Goal: Check status

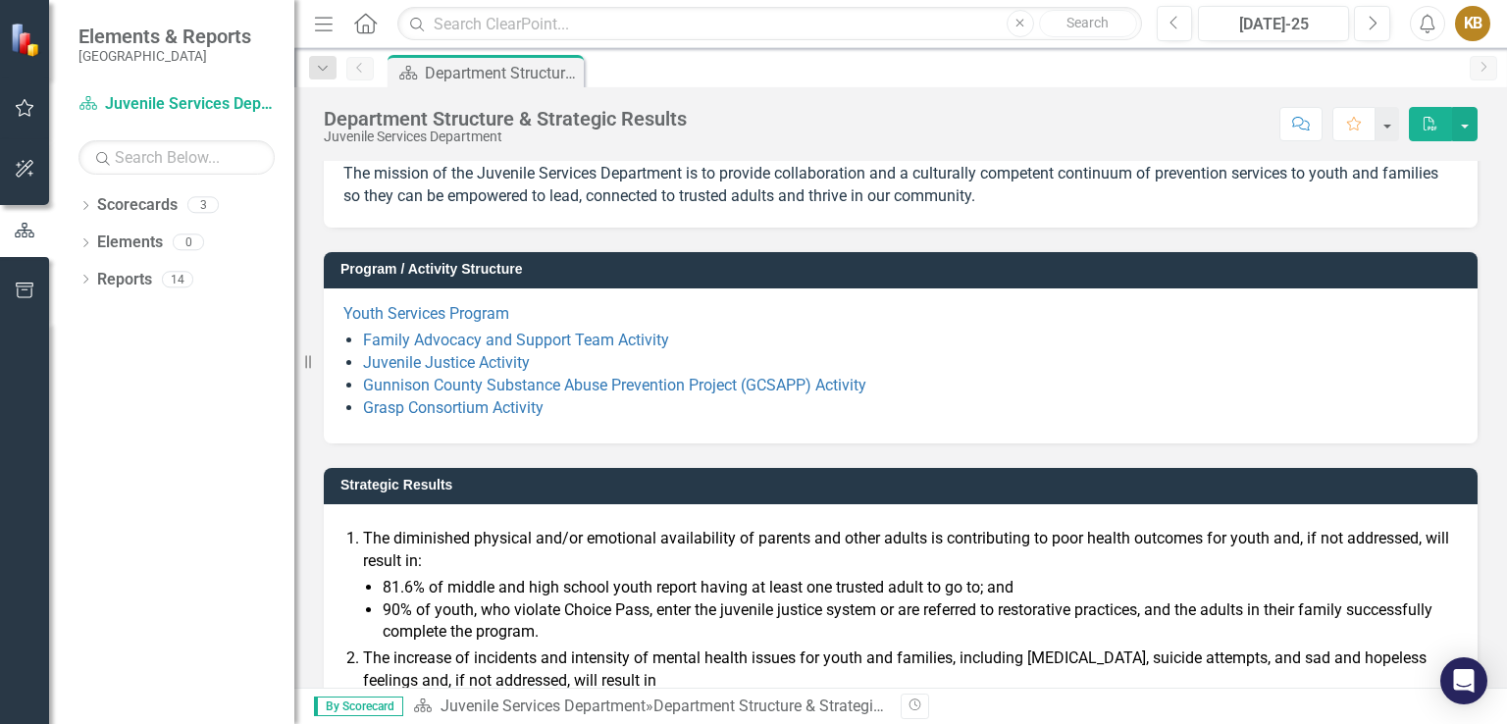
scroll to position [51, 0]
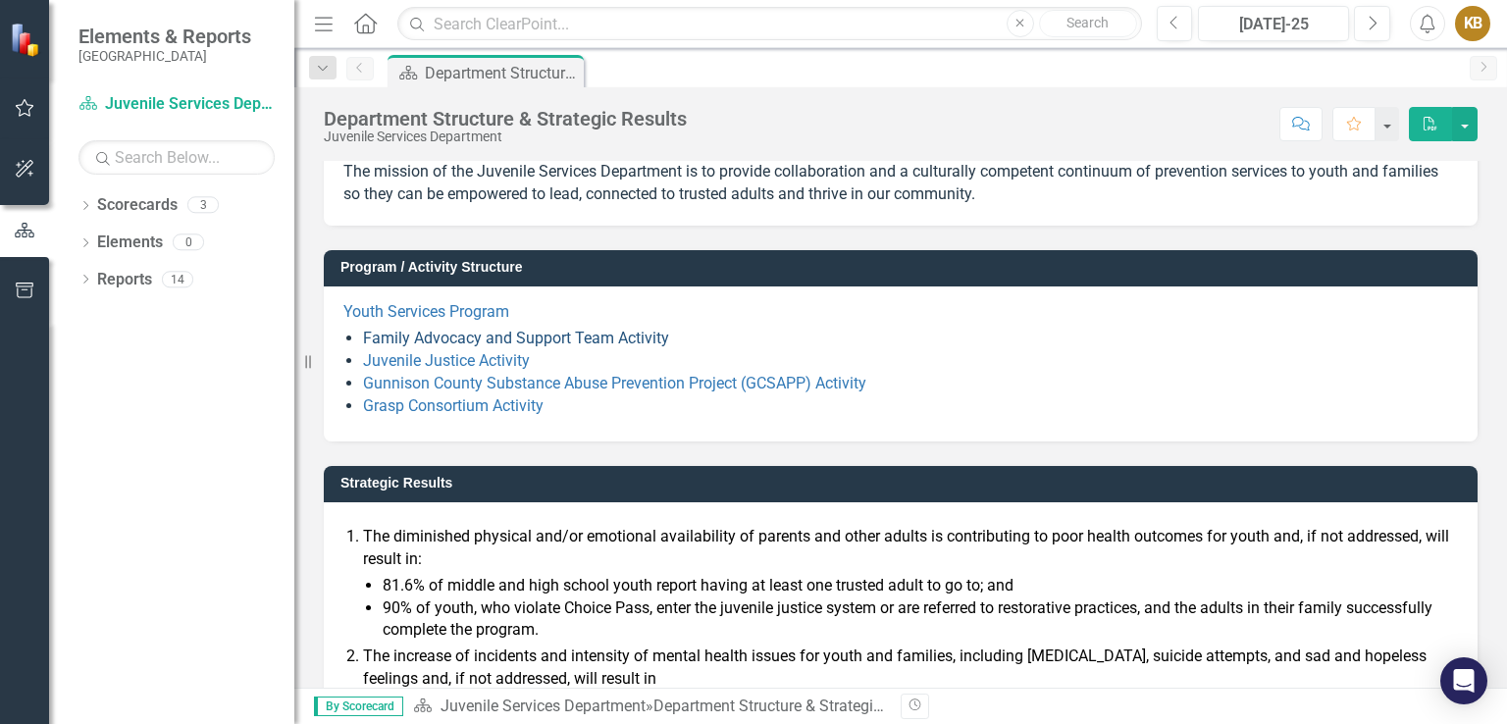
click at [510, 337] on link "Family Advocacy and Support Team Activity" at bounding box center [516, 338] width 306 height 19
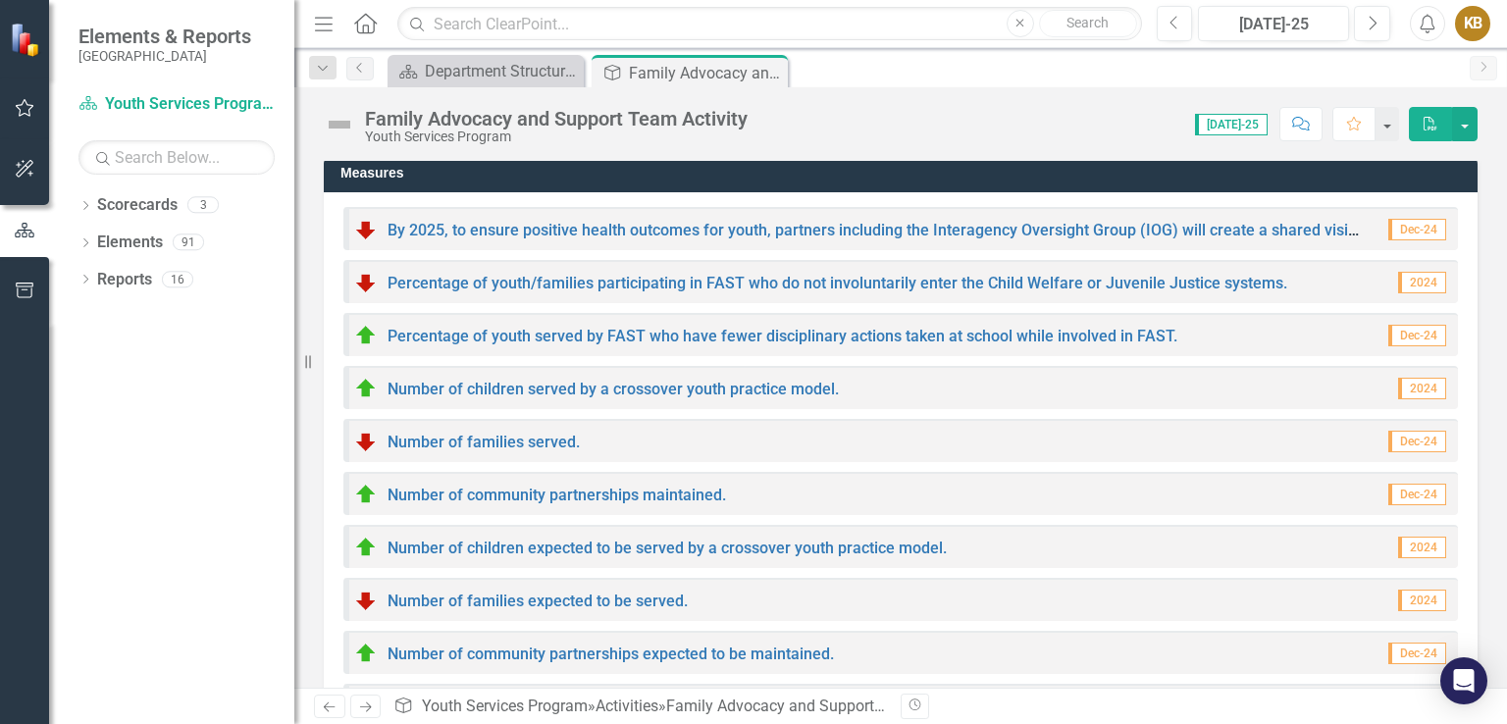
scroll to position [742, 0]
click at [592, 233] on link "By 2025, to ensure positive health outcomes for youth, partners including the I…" at bounding box center [1044, 230] width 1312 height 19
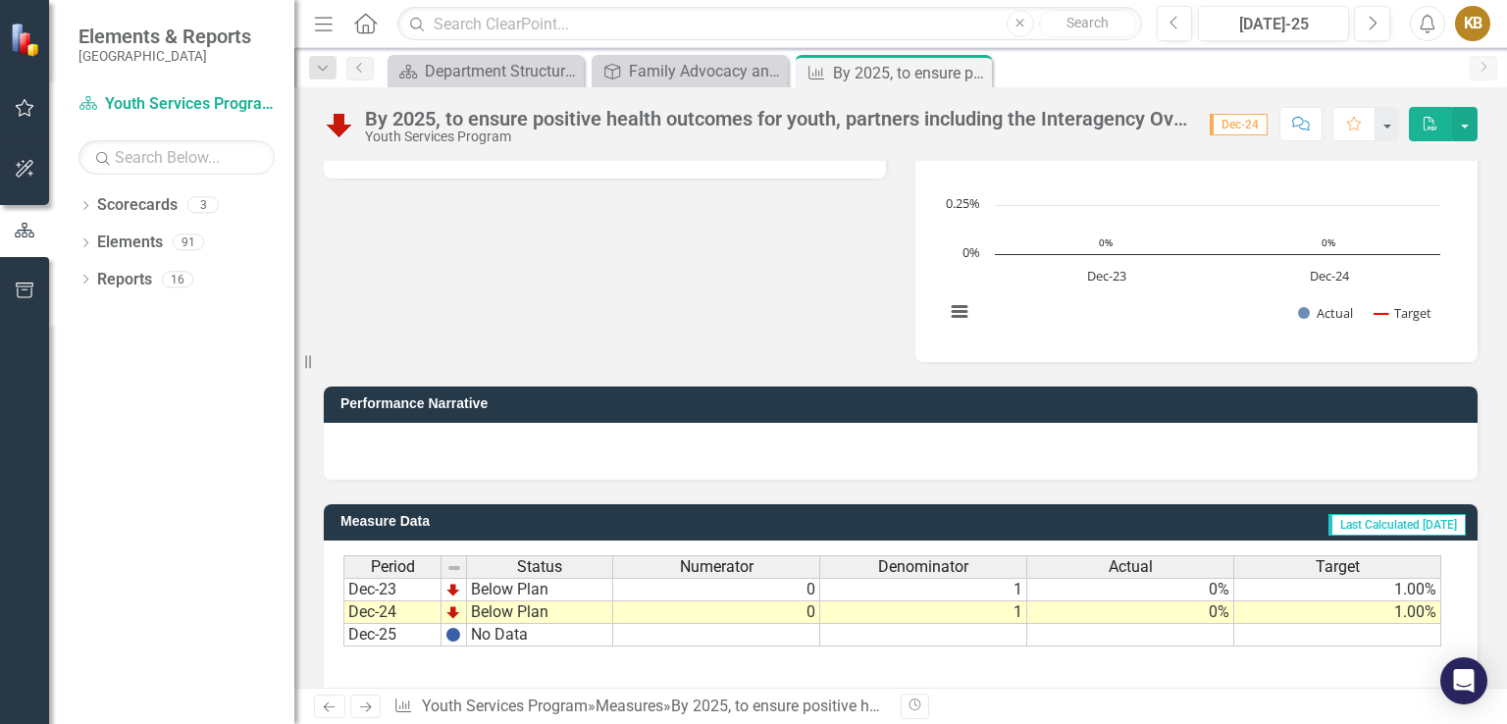
scroll to position [424, 0]
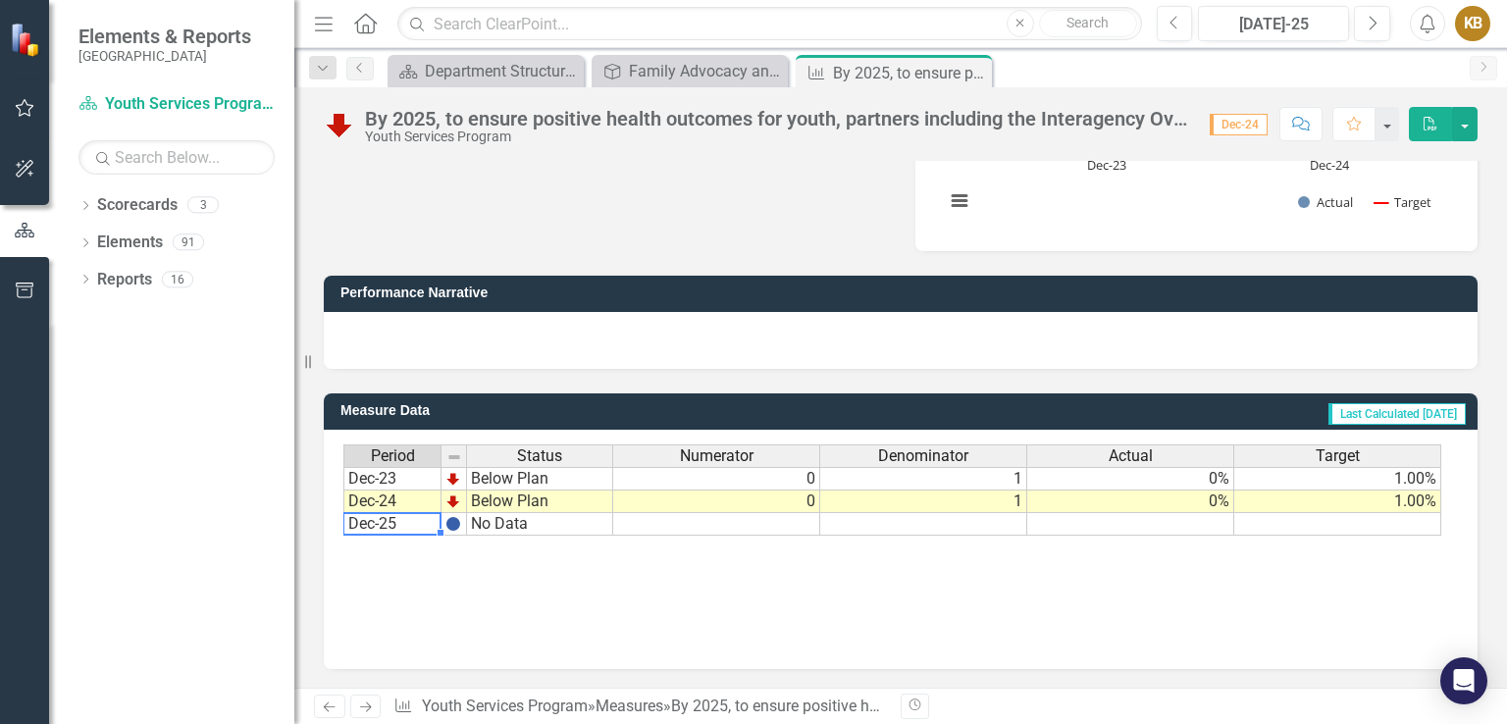
click at [413, 526] on td "Dec-25" at bounding box center [392, 524] width 98 height 23
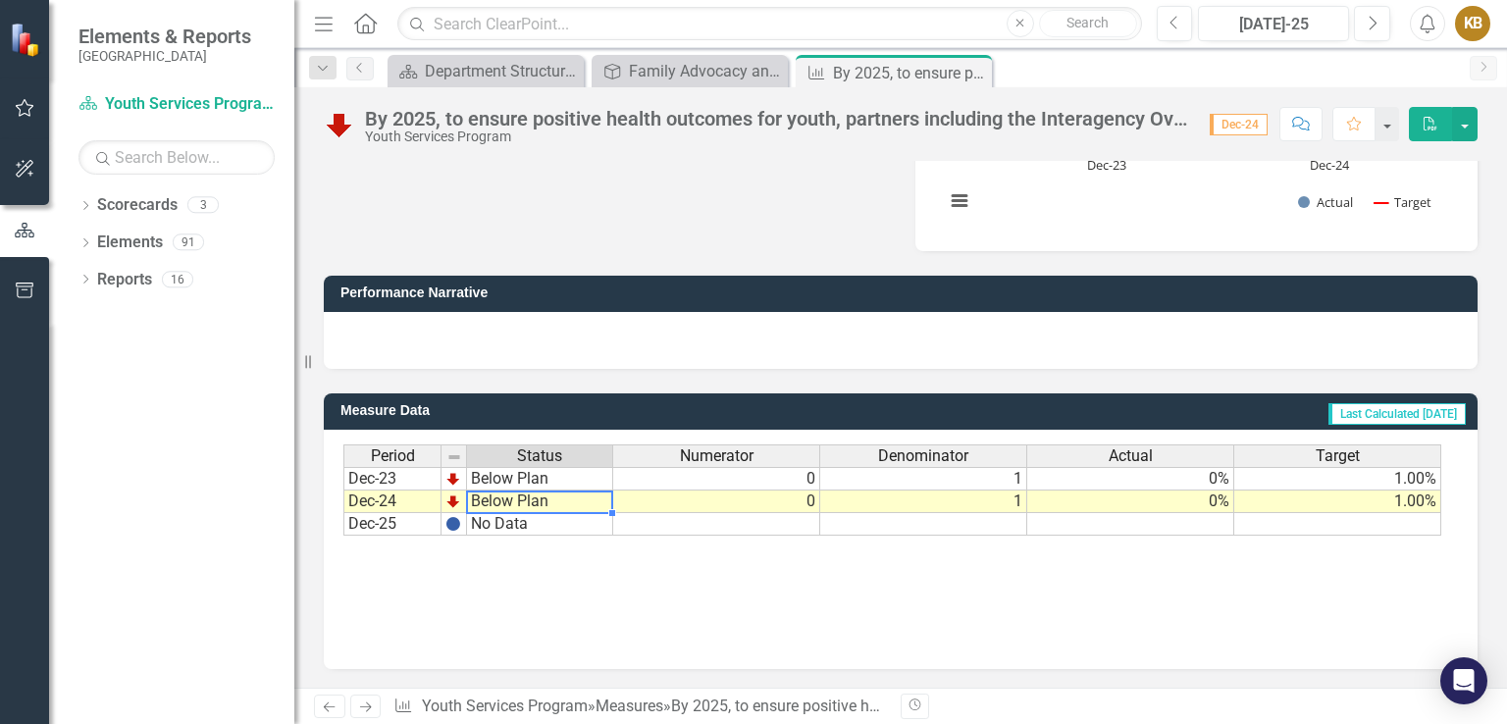
click at [489, 496] on td "Below Plan" at bounding box center [540, 502] width 146 height 23
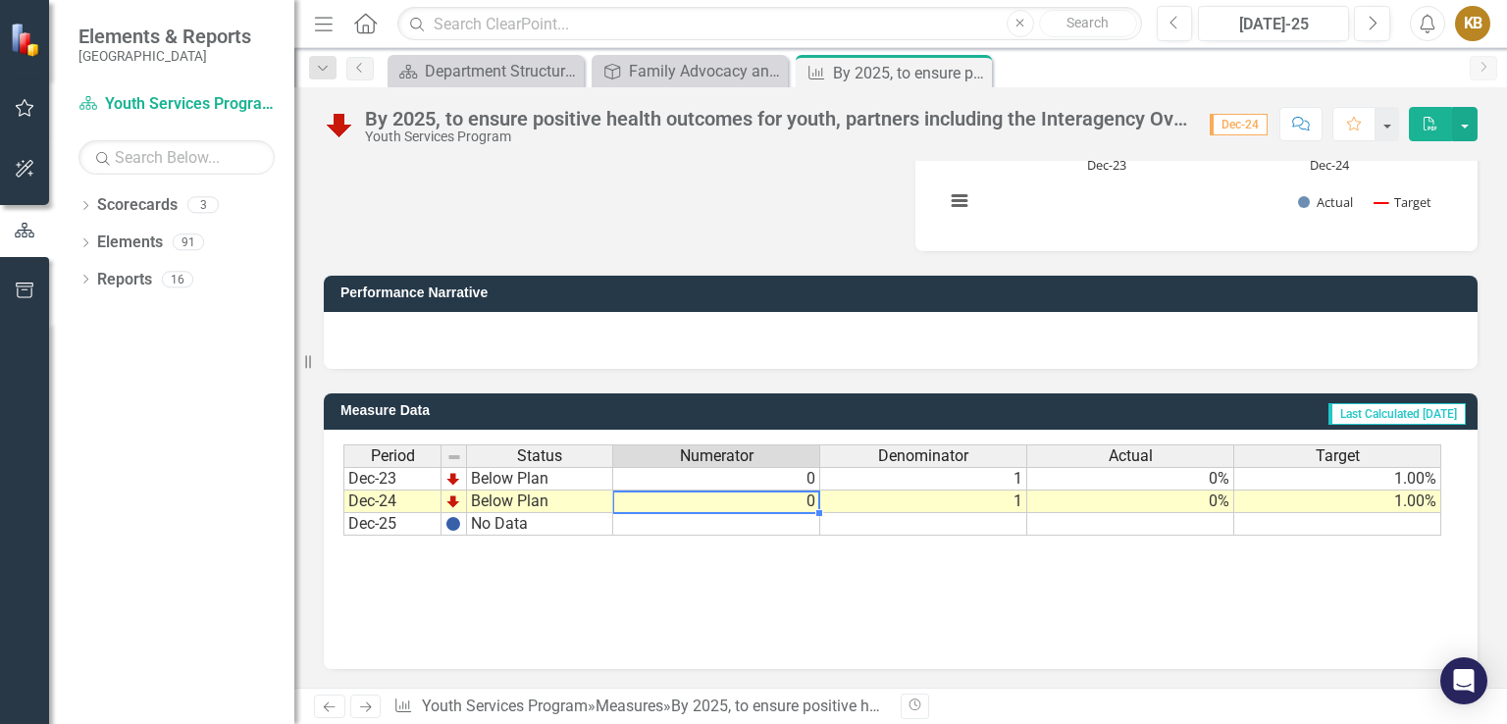
click at [761, 499] on td "0" at bounding box center [716, 502] width 207 height 23
click at [1299, 547] on div "Period Status Numerator Denominator Actual Target Dec-23 Below Plan 0 1 0% 1.00…" at bounding box center [900, 542] width 1114 height 196
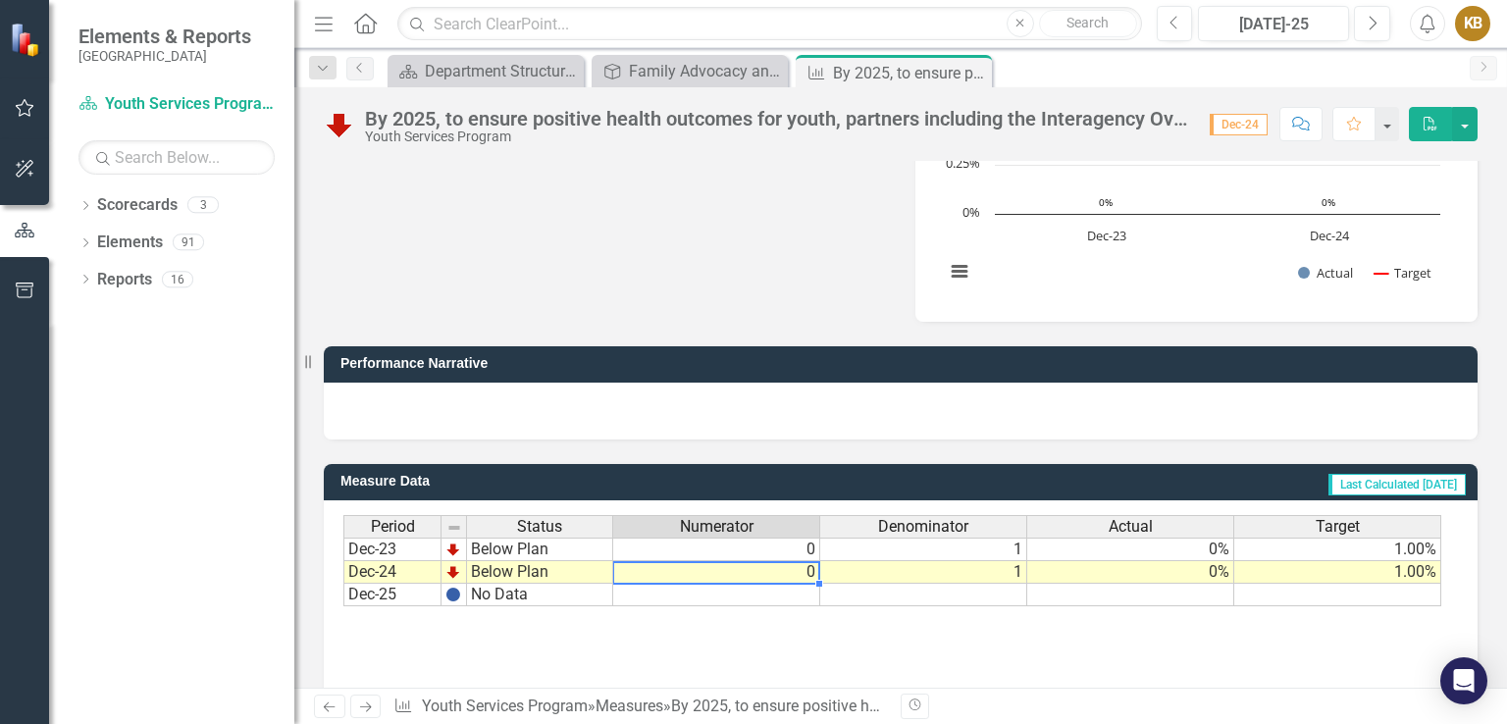
scroll to position [0, 0]
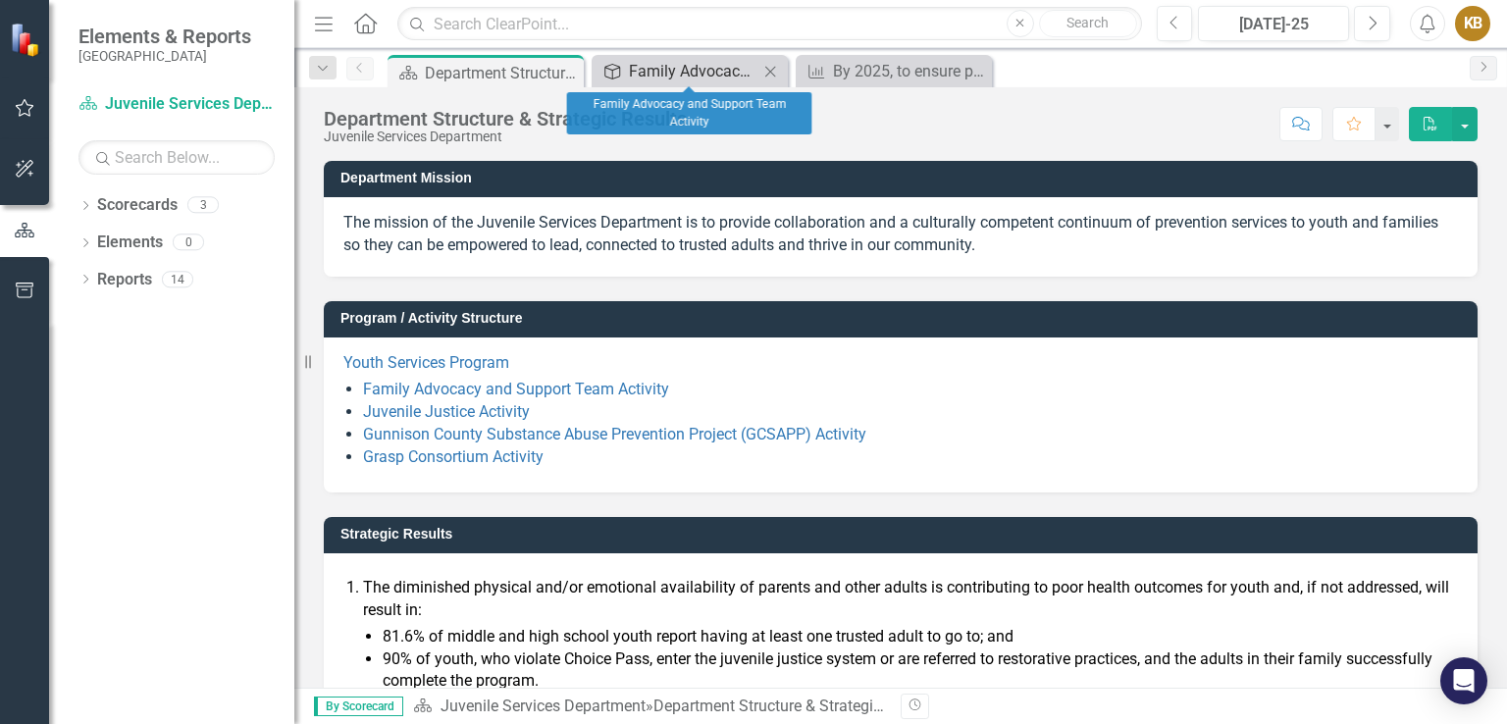
click at [696, 73] on div "Family Advocacy and Support Team Activity" at bounding box center [693, 71] width 129 height 25
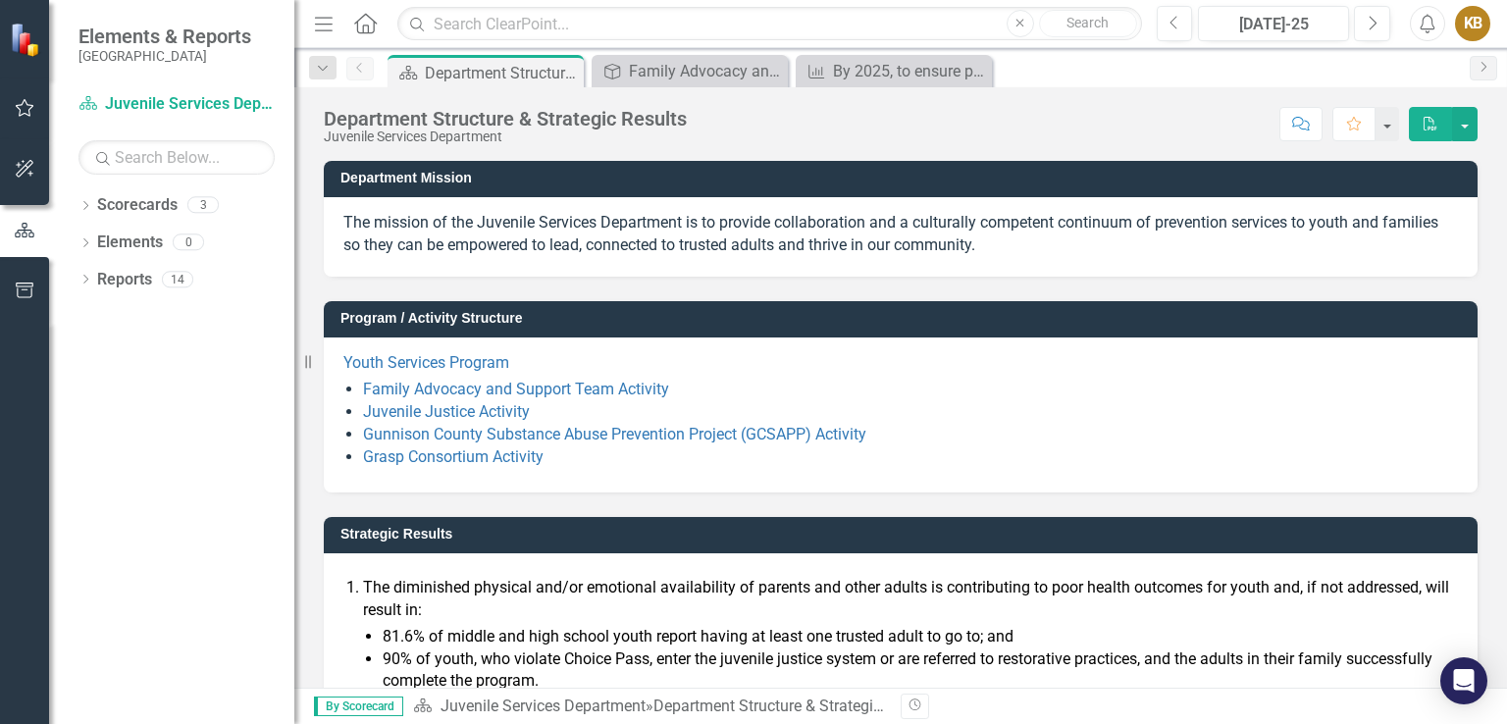
drag, startPoint x: 396, startPoint y: 385, endPoint x: 727, endPoint y: 378, distance: 330.7
click at [727, 378] on div "Youth Services Program Family Advocacy and Support Team Activity Juvenile Justi…" at bounding box center [900, 410] width 1114 height 116
click at [638, 394] on link "Family Advocacy and Support Team Activity" at bounding box center [516, 389] width 306 height 19
